Goal: Transaction & Acquisition: Purchase product/service

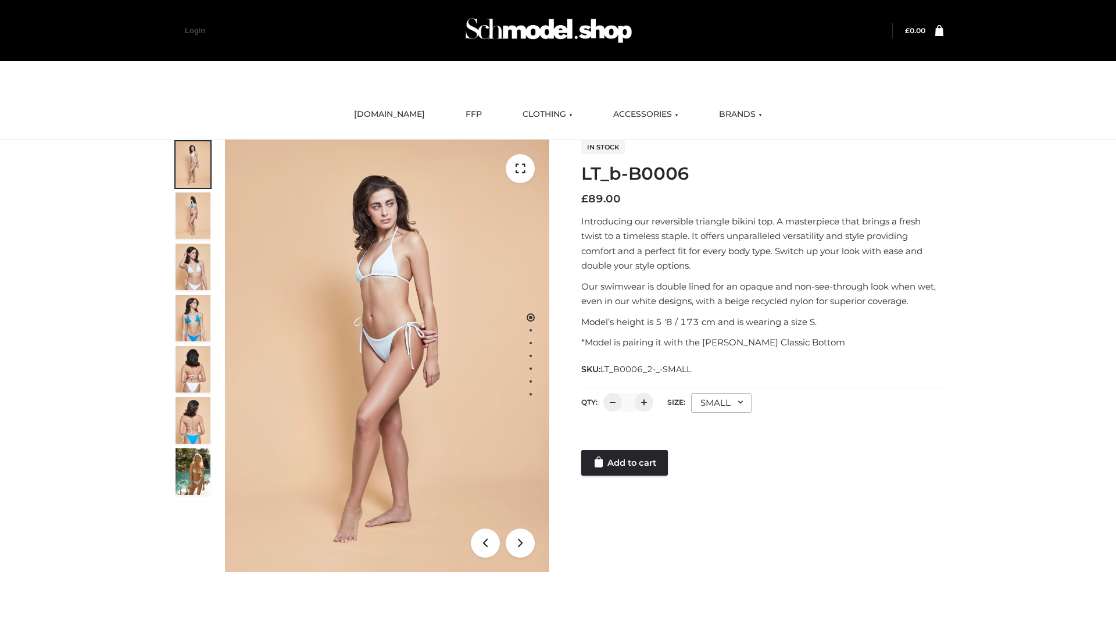
click at [626, 463] on link "Add to cart" at bounding box center [624, 463] width 87 height 26
